Goal: Check status

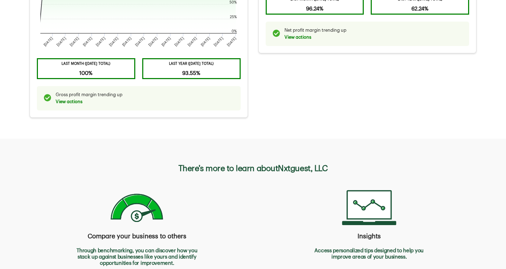
scroll to position [811, 0]
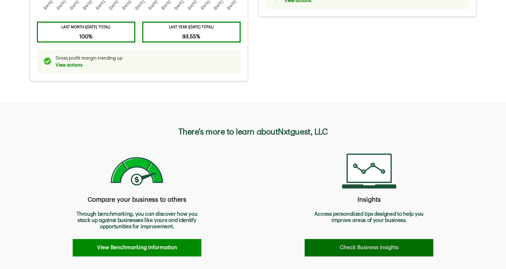
click at [347, 244] on button "Check Business Insights" at bounding box center [369, 247] width 129 height 17
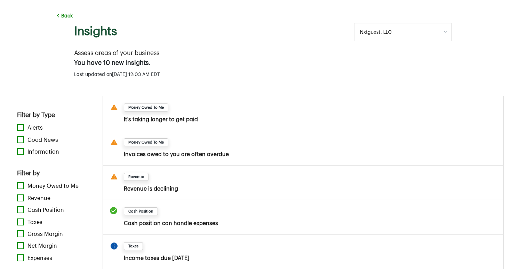
click at [45, 130] on span "Alerts" at bounding box center [58, 128] width 62 height 8
click at [24, 130] on button "Alerts" at bounding box center [20, 127] width 7 height 7
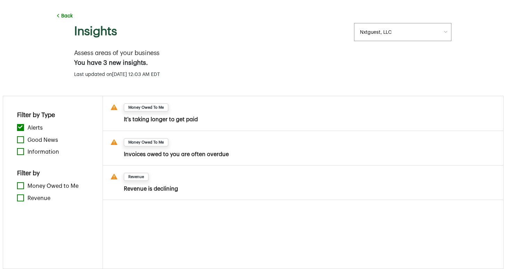
click at [45, 129] on span "Alerts" at bounding box center [58, 128] width 62 height 8
click at [24, 129] on button "Alerts" at bounding box center [20, 127] width 7 height 7
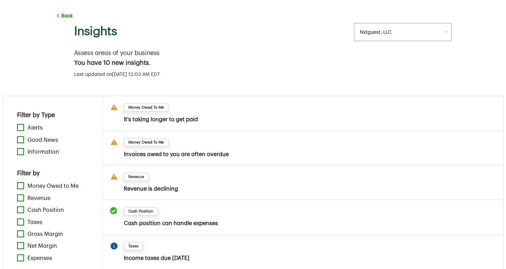
click at [63, 19] on div "Back Insights Company Nxtguest, LLC Nxtguest, LLC Add New Business" at bounding box center [253, 24] width 417 height 48
click at [63, 16] on button "Back" at bounding box center [64, 16] width 18 height 6
